Goal: Navigation & Orientation: Find specific page/section

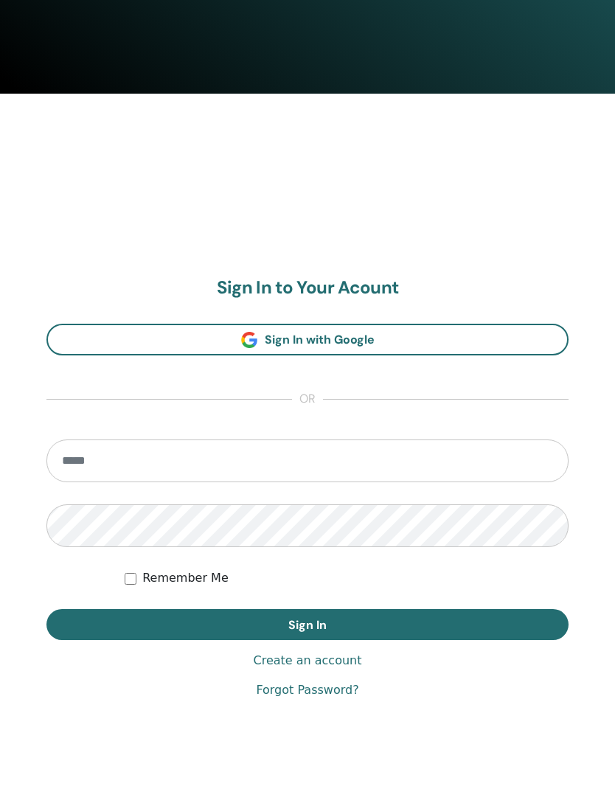
scroll to position [730, 0]
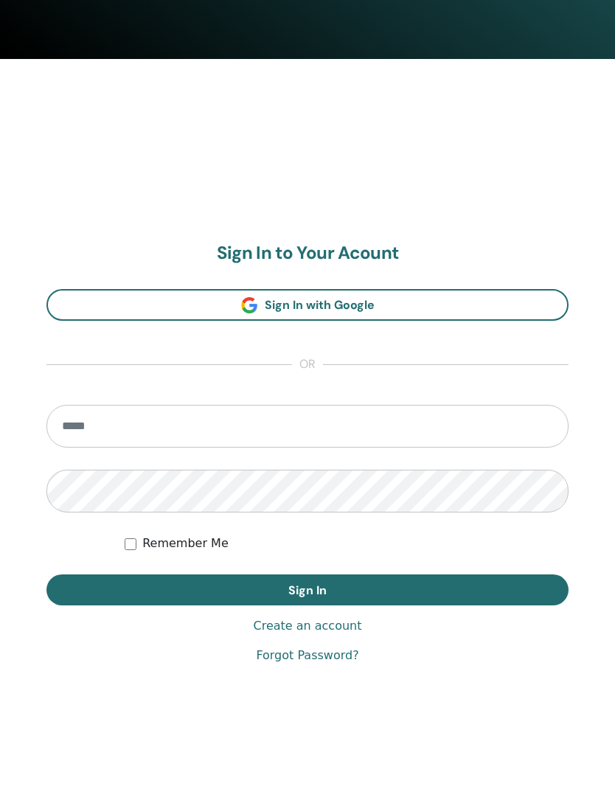
click at [459, 416] on input "email" at bounding box center [307, 426] width 522 height 43
type input "**********"
click at [307, 589] on button "Sign In" at bounding box center [307, 589] width 522 height 31
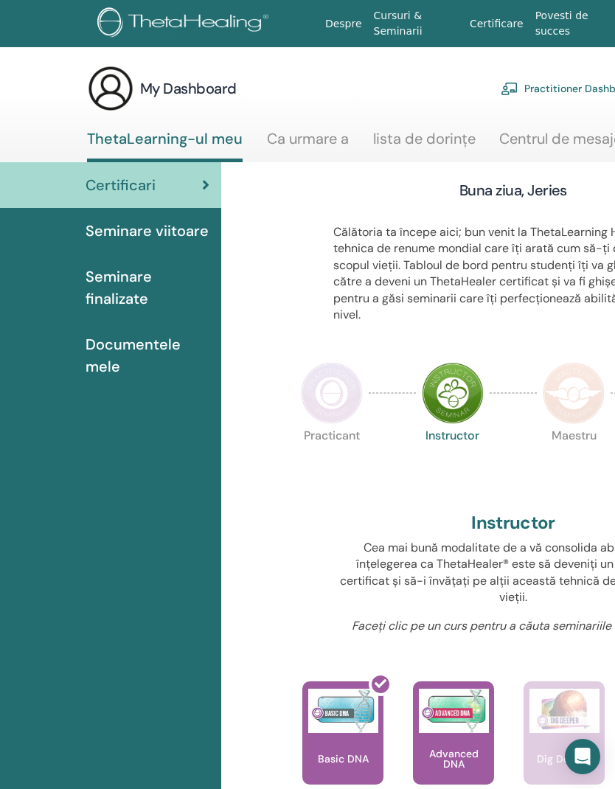
click at [122, 84] on img at bounding box center [110, 88] width 47 height 47
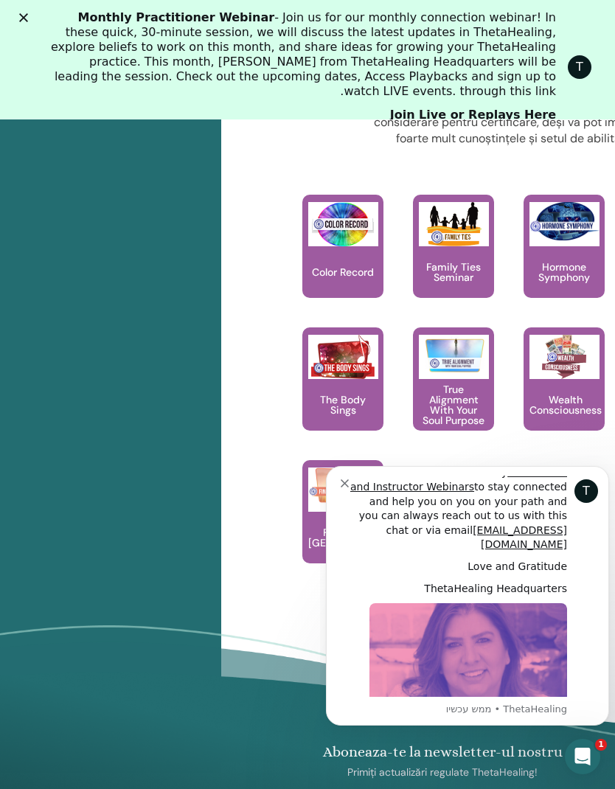
scroll to position [1754, 0]
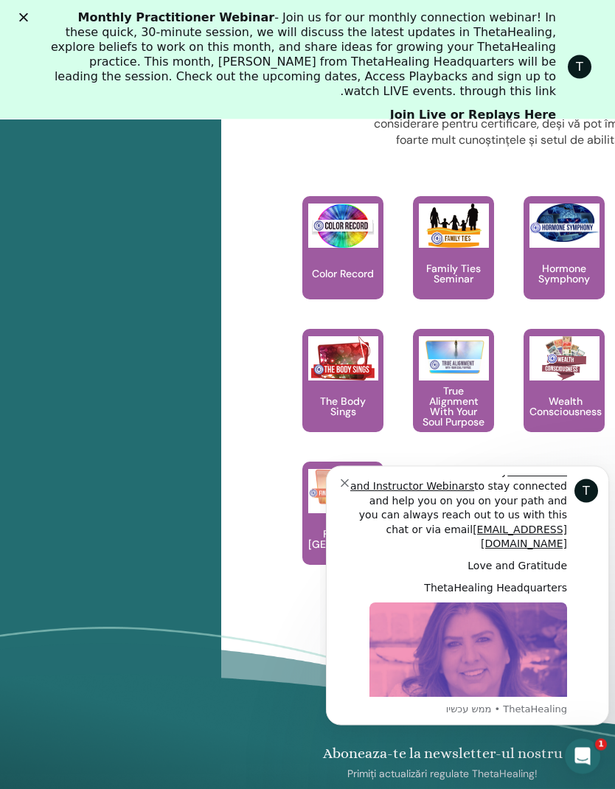
click at [516, 108] on link "Join Live or Replays Here" at bounding box center [473, 116] width 166 height 16
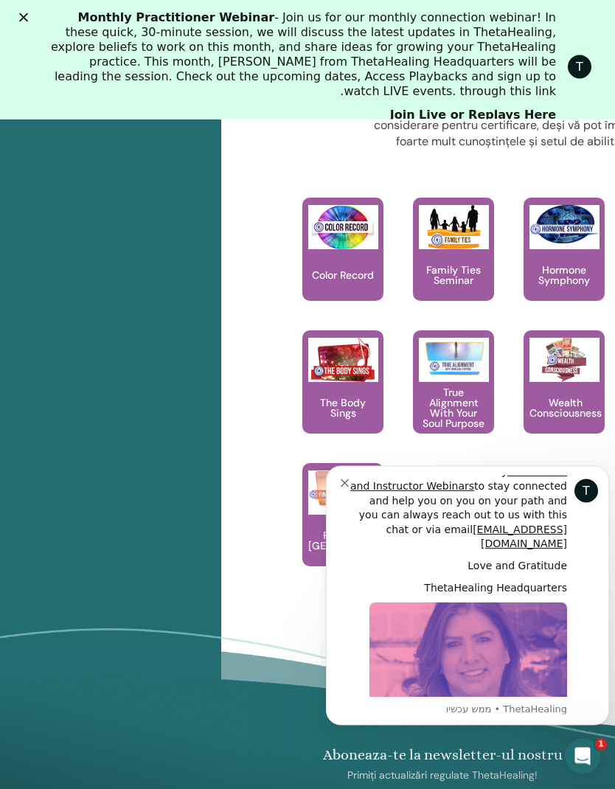
scroll to position [1750, 0]
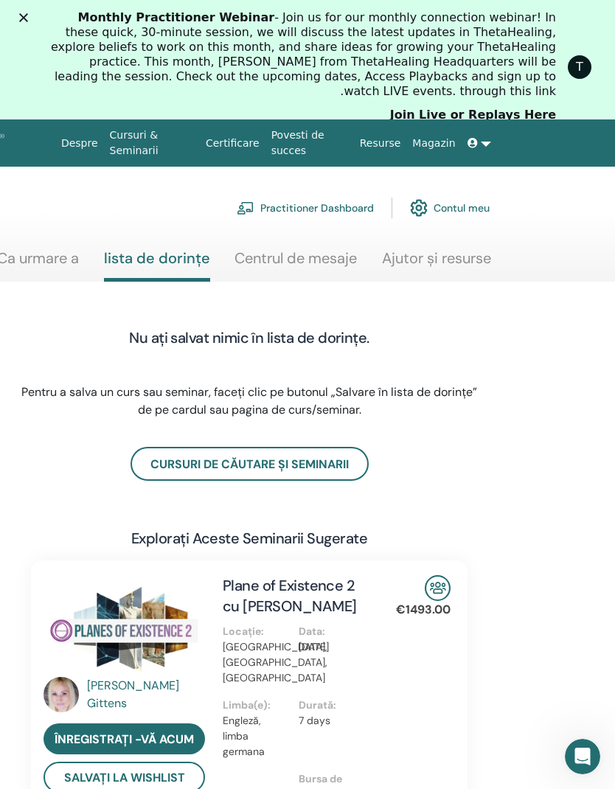
scroll to position [0, 270]
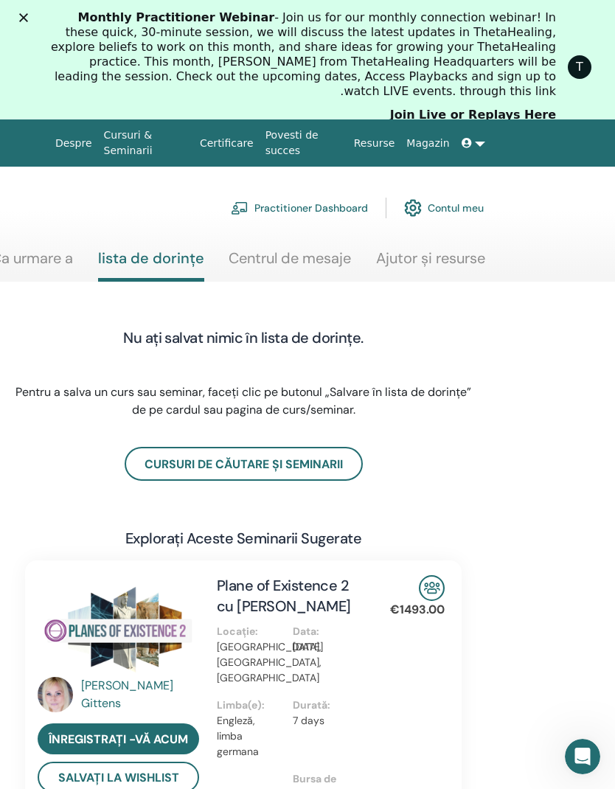
click at [171, 458] on link "Cursuri de căutare și seminarii" at bounding box center [244, 464] width 238 height 34
